Goal: Transaction & Acquisition: Download file/media

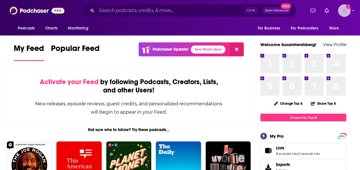
click at [350, 12] on img "Logged in as SusanHershberg" at bounding box center [344, 10] width 13 height 13
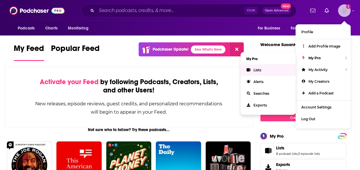
click at [267, 70] on link "Lists" at bounding box center [267, 70] width 55 height 12
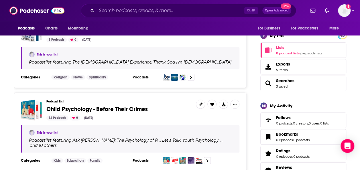
scroll to position [109, 0]
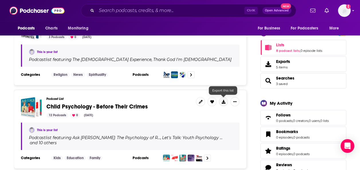
click at [223, 100] on icon at bounding box center [223, 102] width 4 height 4
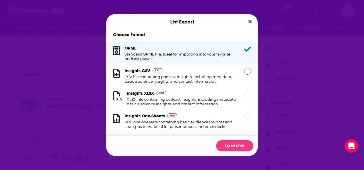
scroll to position [11, 0]
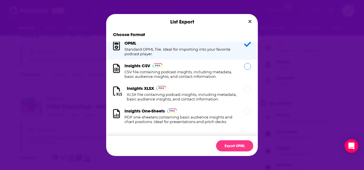
click at [213, 71] on h1 "CSV file containing podcast insights, including metadata, basic audience insigh…" at bounding box center [180, 74] width 113 height 9
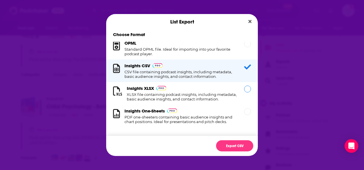
click at [220, 92] on h1 "XLSX file containing podcast insights, including metadata, basic audience insig…" at bounding box center [182, 96] width 110 height 9
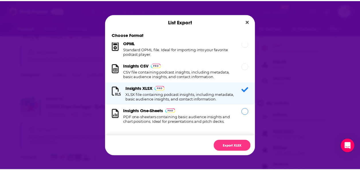
scroll to position [0, 0]
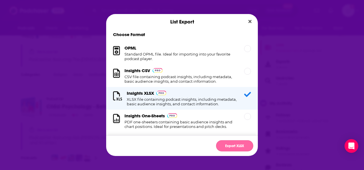
click at [225, 142] on button "Export XLSX" at bounding box center [234, 145] width 37 height 11
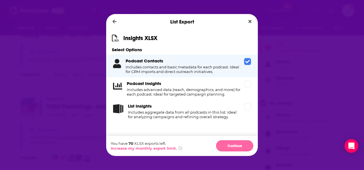
click at [229, 145] on button "Continue" at bounding box center [234, 145] width 37 height 11
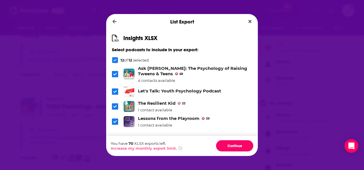
click at [229, 145] on button "Continue" at bounding box center [234, 145] width 37 height 11
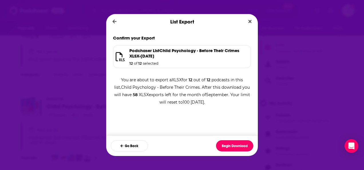
click at [229, 145] on button "Begin Download" at bounding box center [234, 145] width 37 height 11
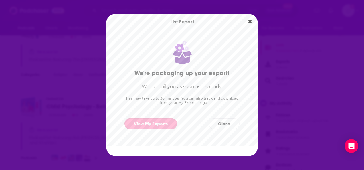
click at [157, 124] on link "View My Exports" at bounding box center [150, 123] width 53 height 11
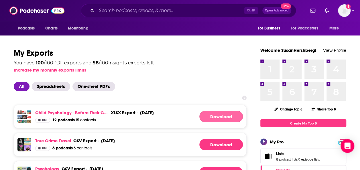
click at [221, 117] on link "Download" at bounding box center [220, 116] width 43 height 11
